Goal: Task Accomplishment & Management: Manage account settings

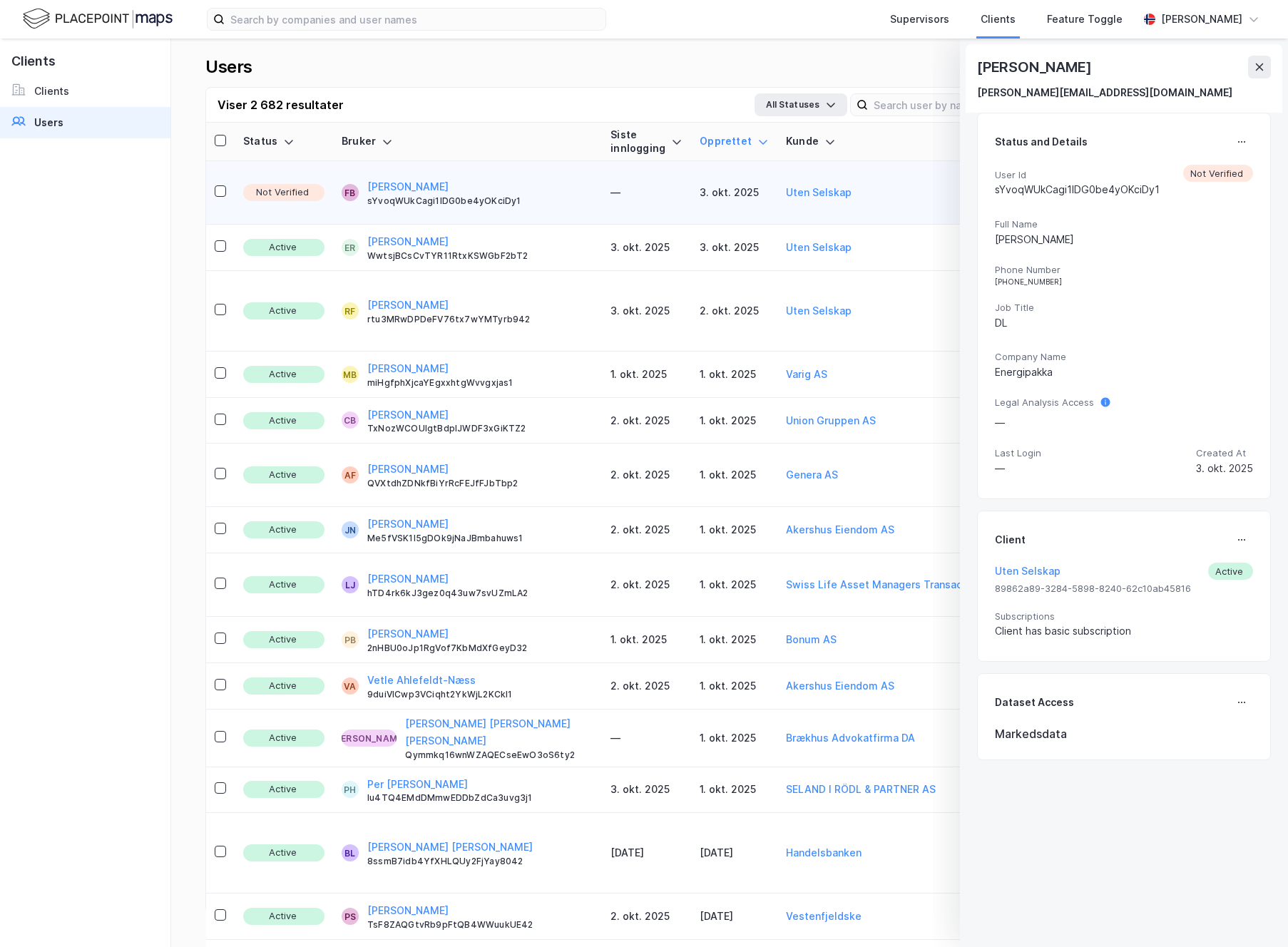
click at [261, 181] on td "Not Verified" at bounding box center [284, 193] width 98 height 63
click at [1207, 170] on div "User Id sYvoqWUkCagi1lDG0be4yOKciDy1 Not Verified" at bounding box center [1124, 184] width 258 height 38
click at [1240, 141] on icon at bounding box center [1242, 142] width 11 height 11
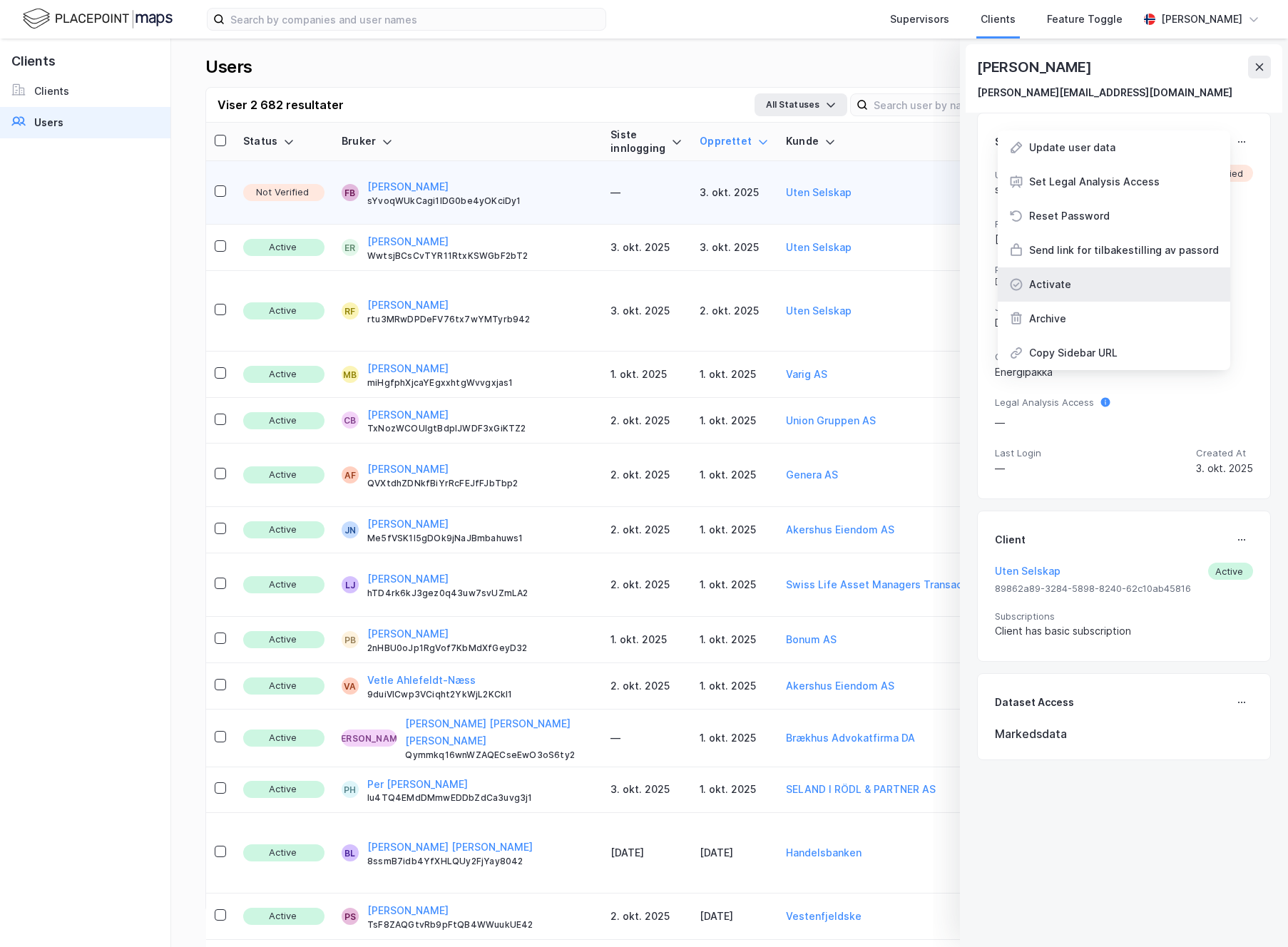
click at [1062, 280] on div "Activate" at bounding box center [1050, 285] width 42 height 17
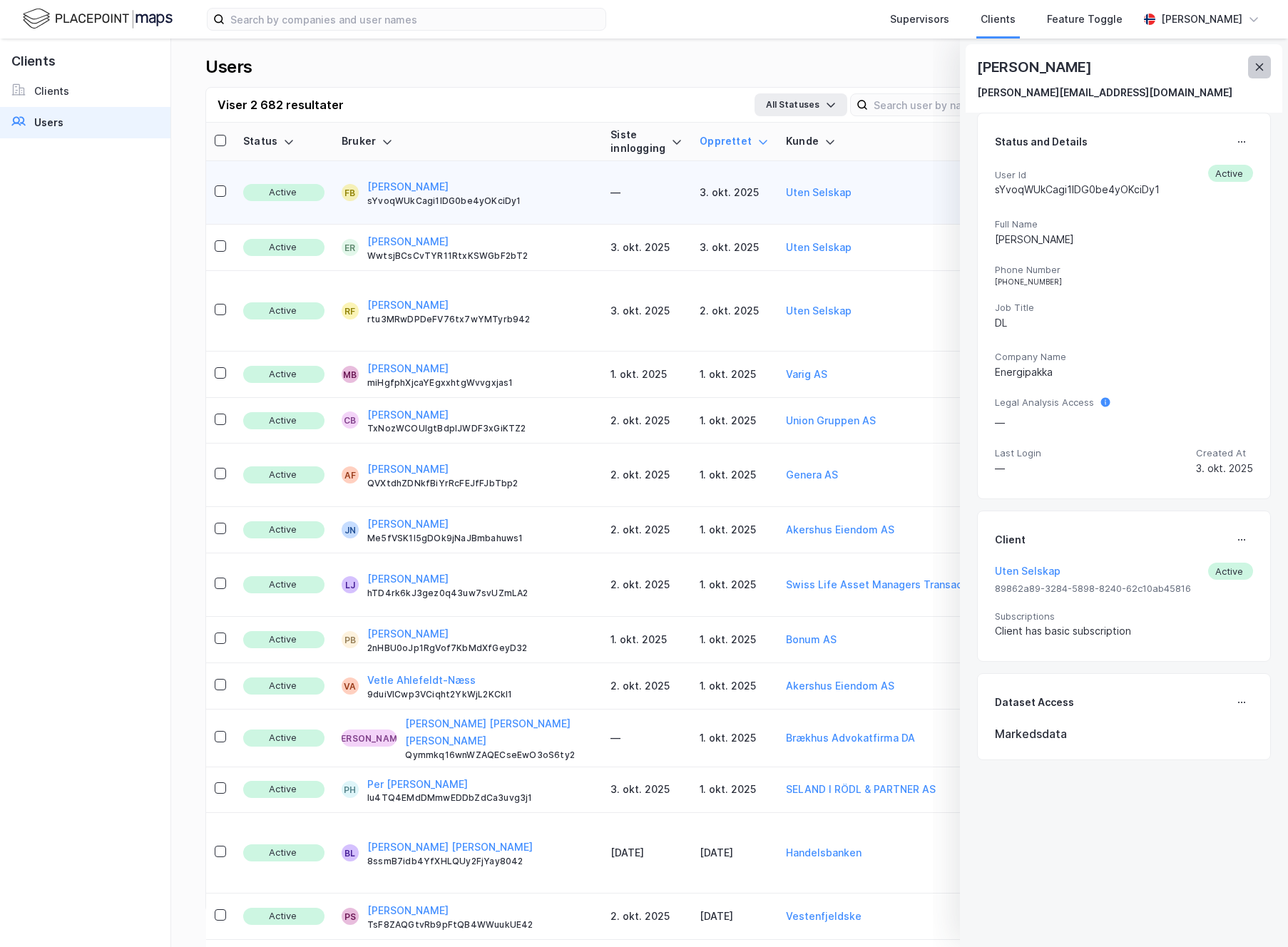
click at [1261, 70] on icon at bounding box center [1259, 67] width 11 height 11
